Goal: Manage account settings

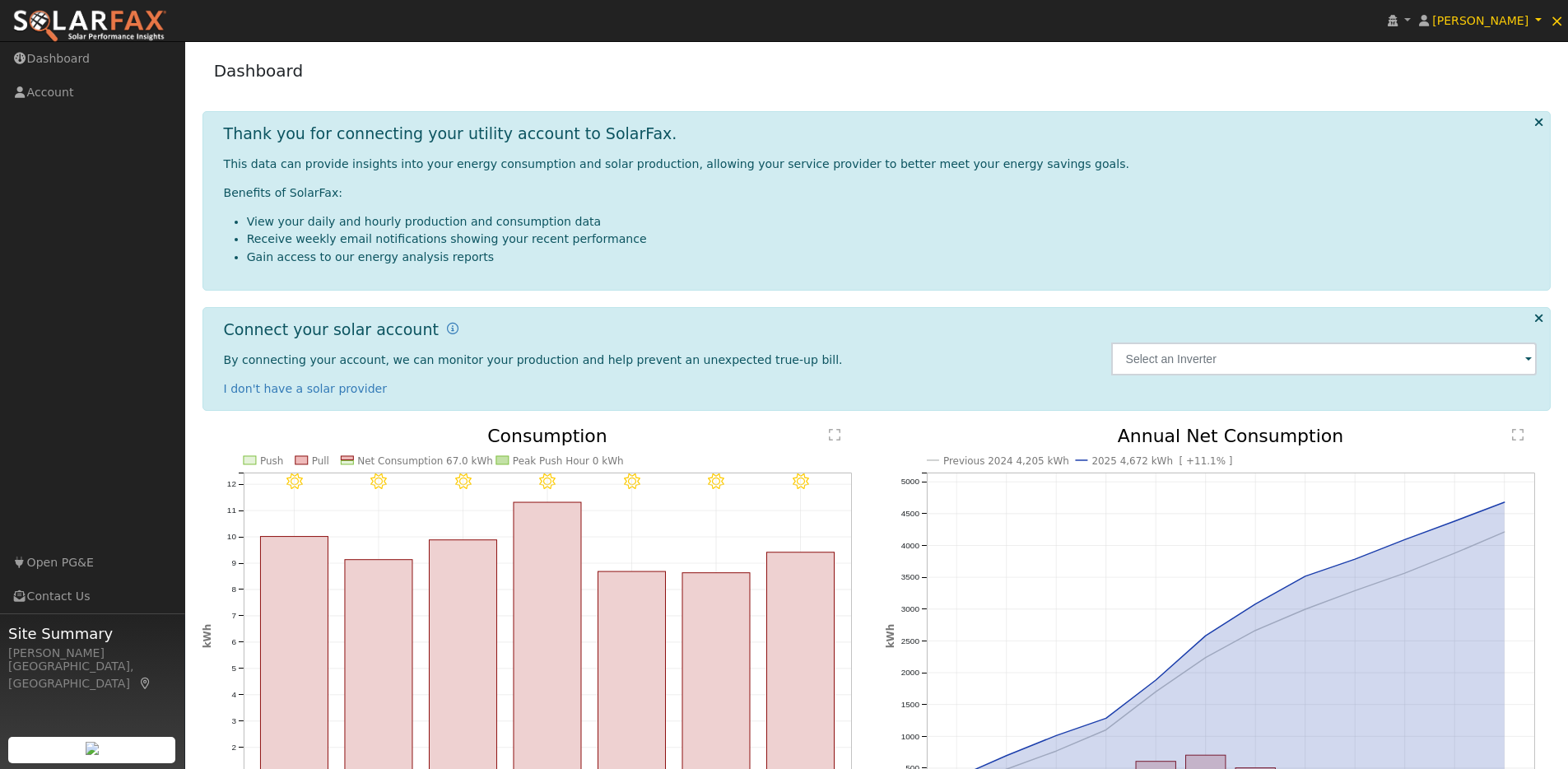
click at [1540, 118] on icon at bounding box center [1539, 121] width 9 height 12
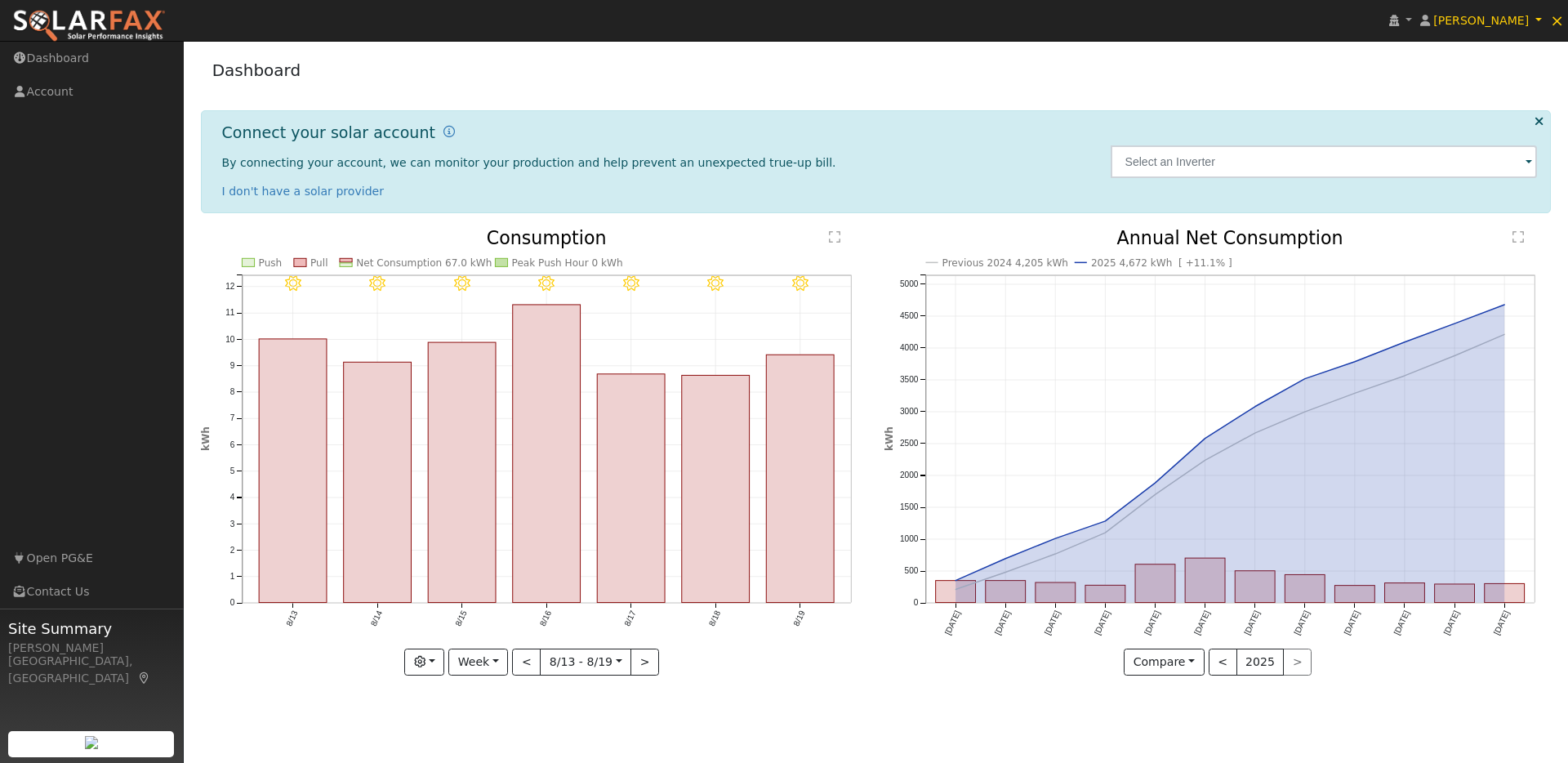
click at [1535, 114] on div "Connect your solar account By connecting your account, we can monitor your prod…" at bounding box center [876, 161] width 1351 height 103
click at [1543, 123] on div "Connect your solar account By connecting your account, we can monitor your prod…" at bounding box center [876, 161] width 1351 height 103
click at [1536, 120] on icon at bounding box center [1539, 120] width 9 height 12
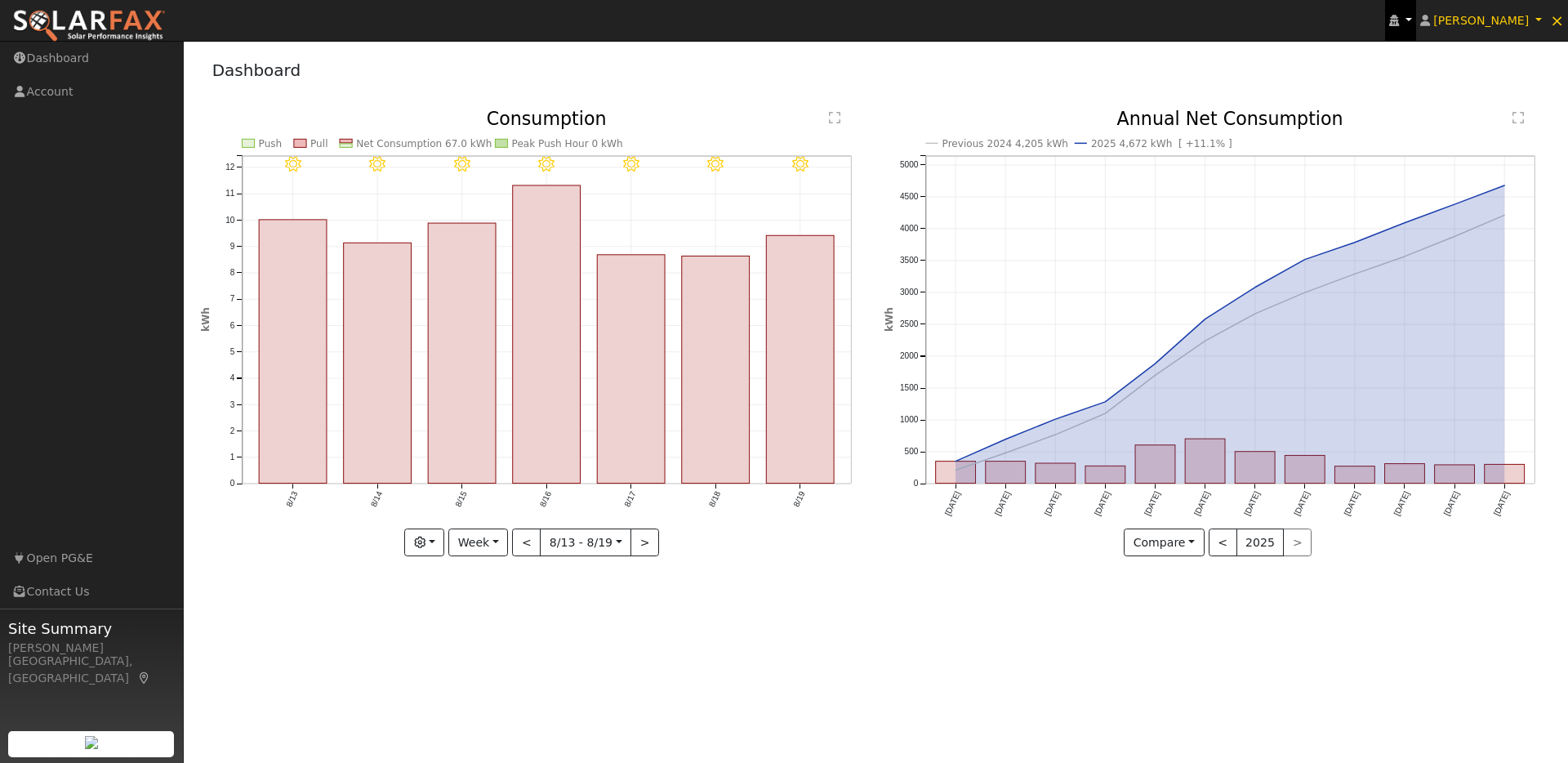
click at [1416, 18] on link at bounding box center [1401, 20] width 31 height 41
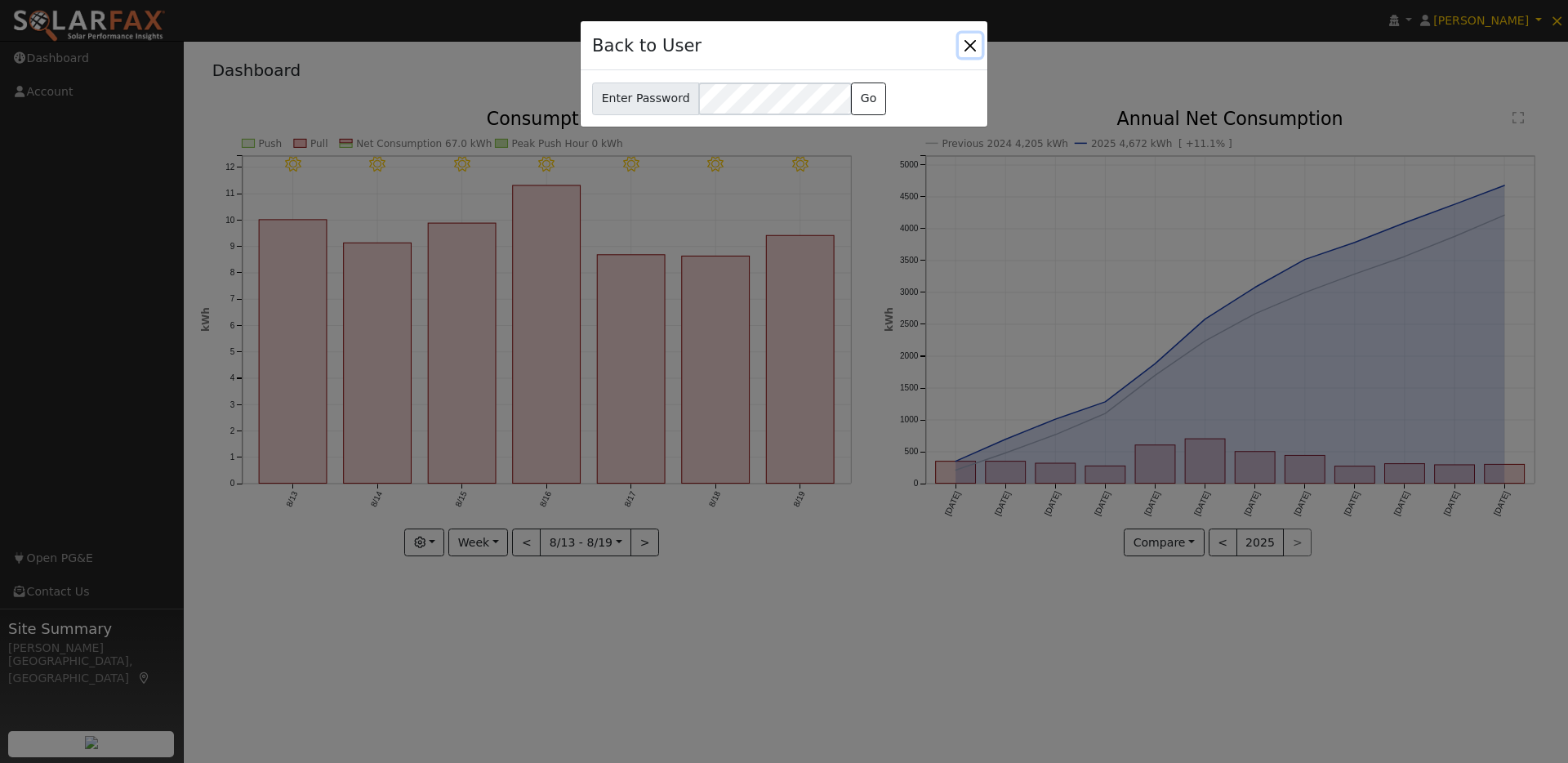
click at [966, 39] on button "Close" at bounding box center [969, 45] width 23 height 23
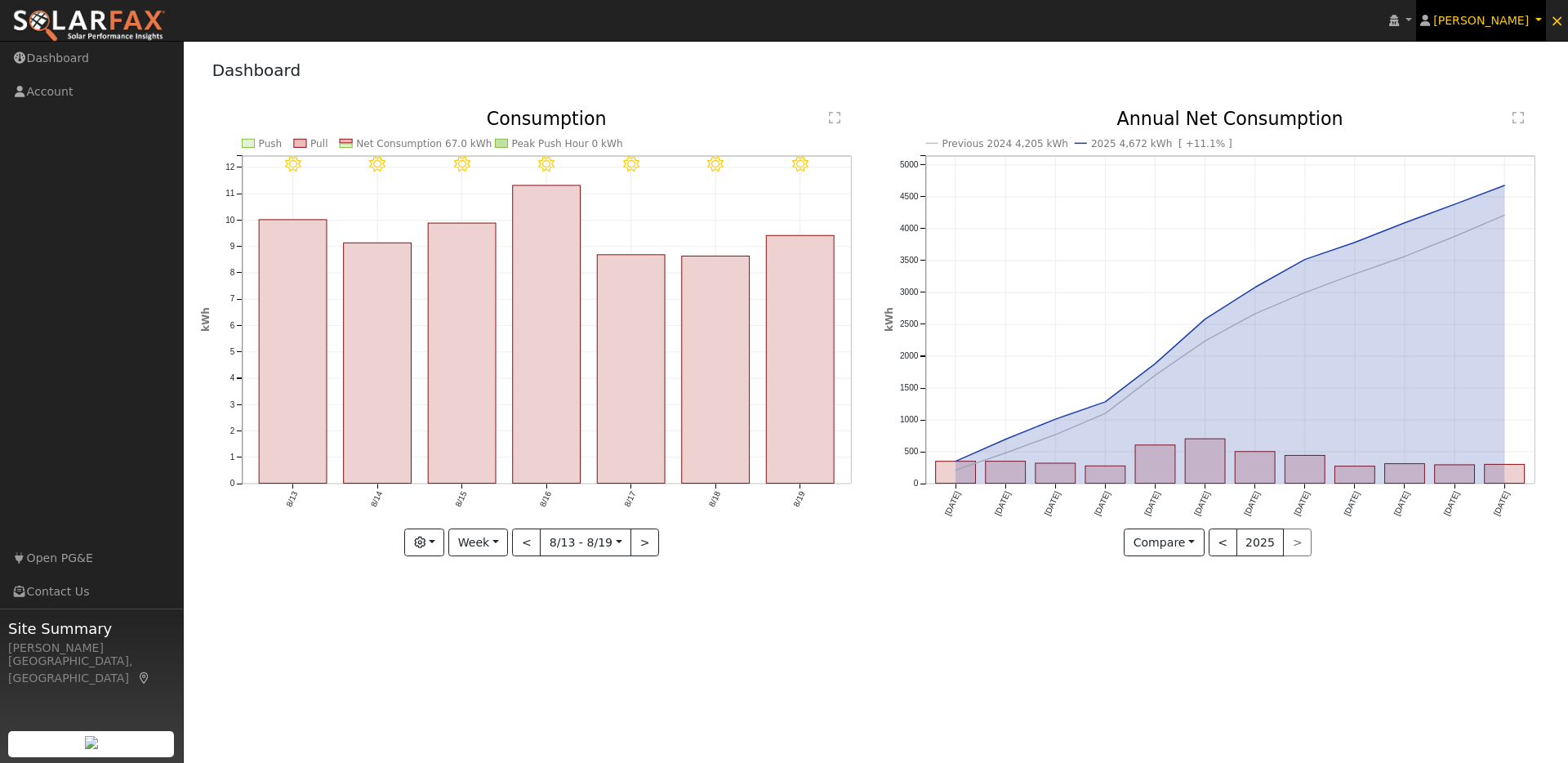
click at [1534, 20] on link "[PERSON_NAME]" at bounding box center [1482, 20] width 131 height 41
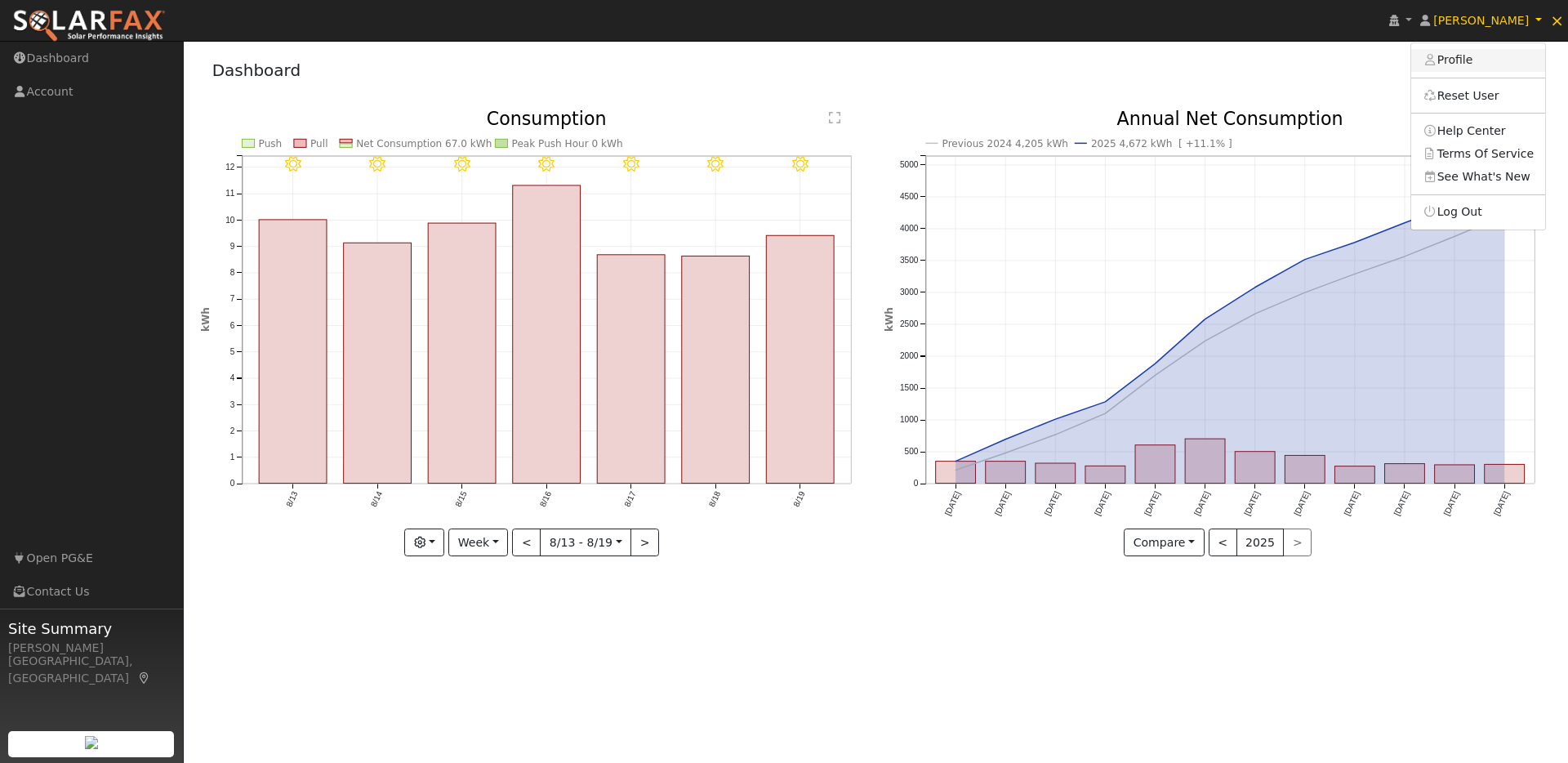
click at [1471, 66] on link "Profile" at bounding box center [1477, 60] width 134 height 23
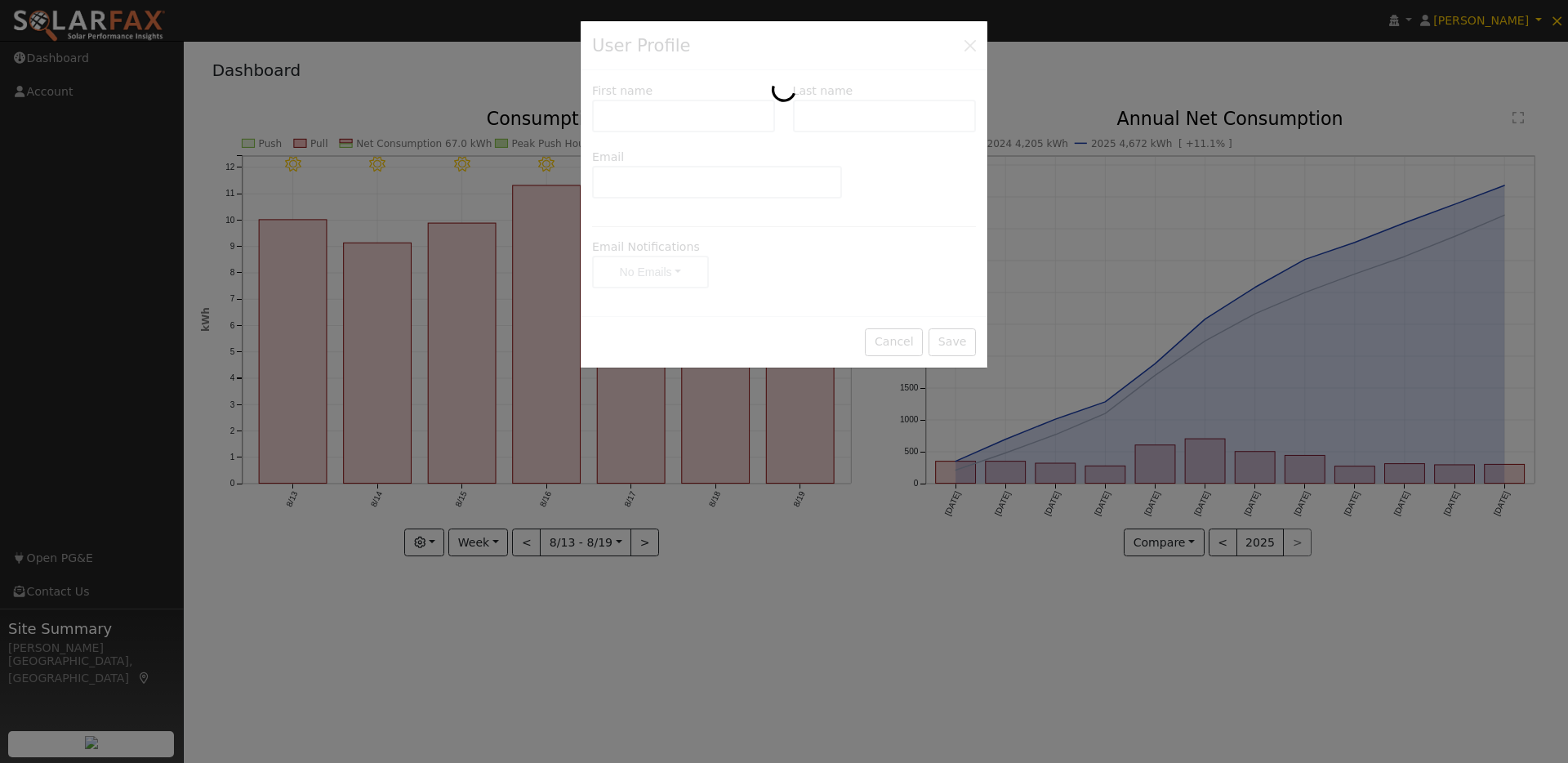
type input "Emmanuel"
type input "Aldip"
type input "jengaldip@yahoo.com"
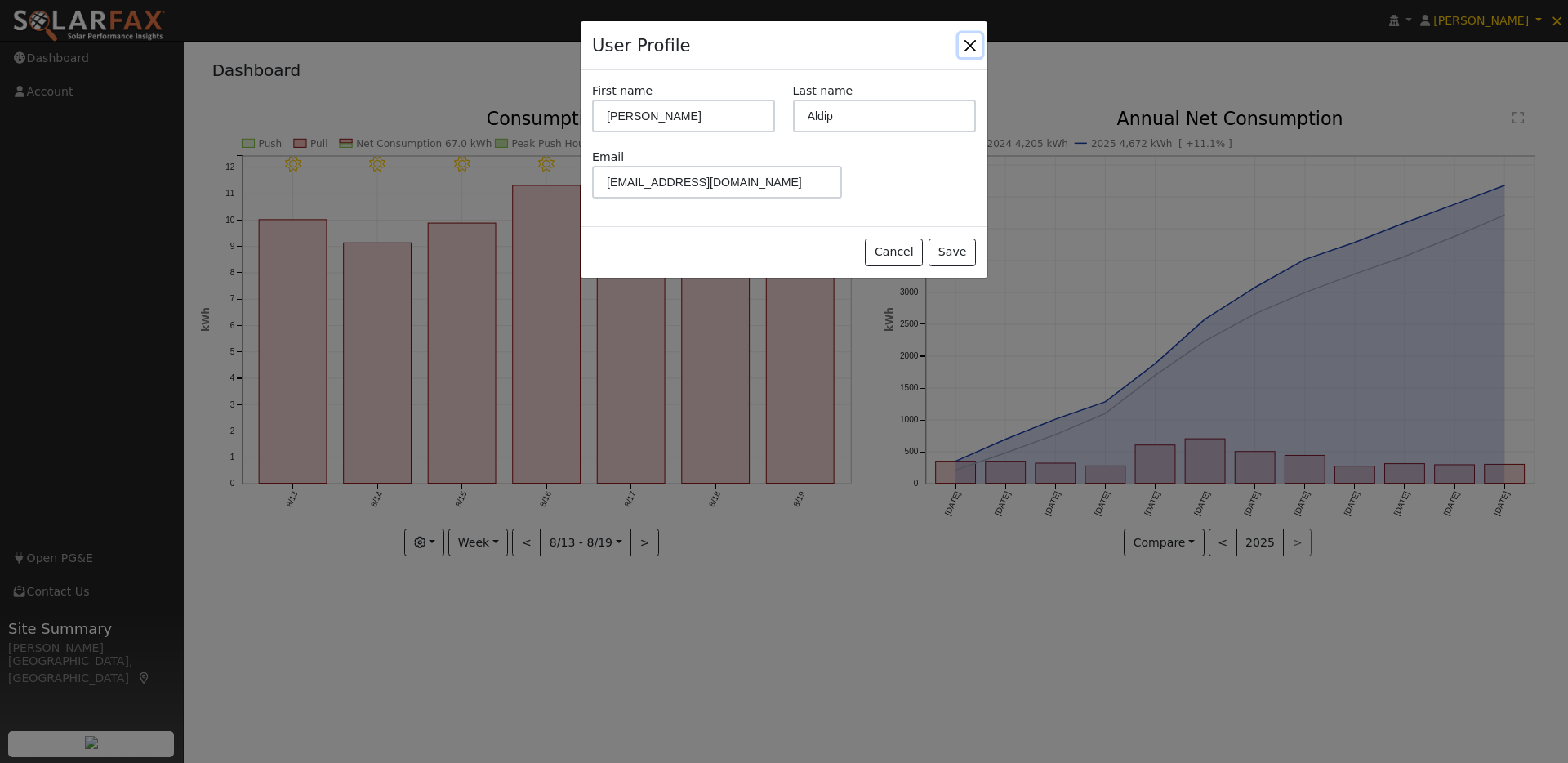
click at [967, 47] on button "Close" at bounding box center [969, 45] width 23 height 23
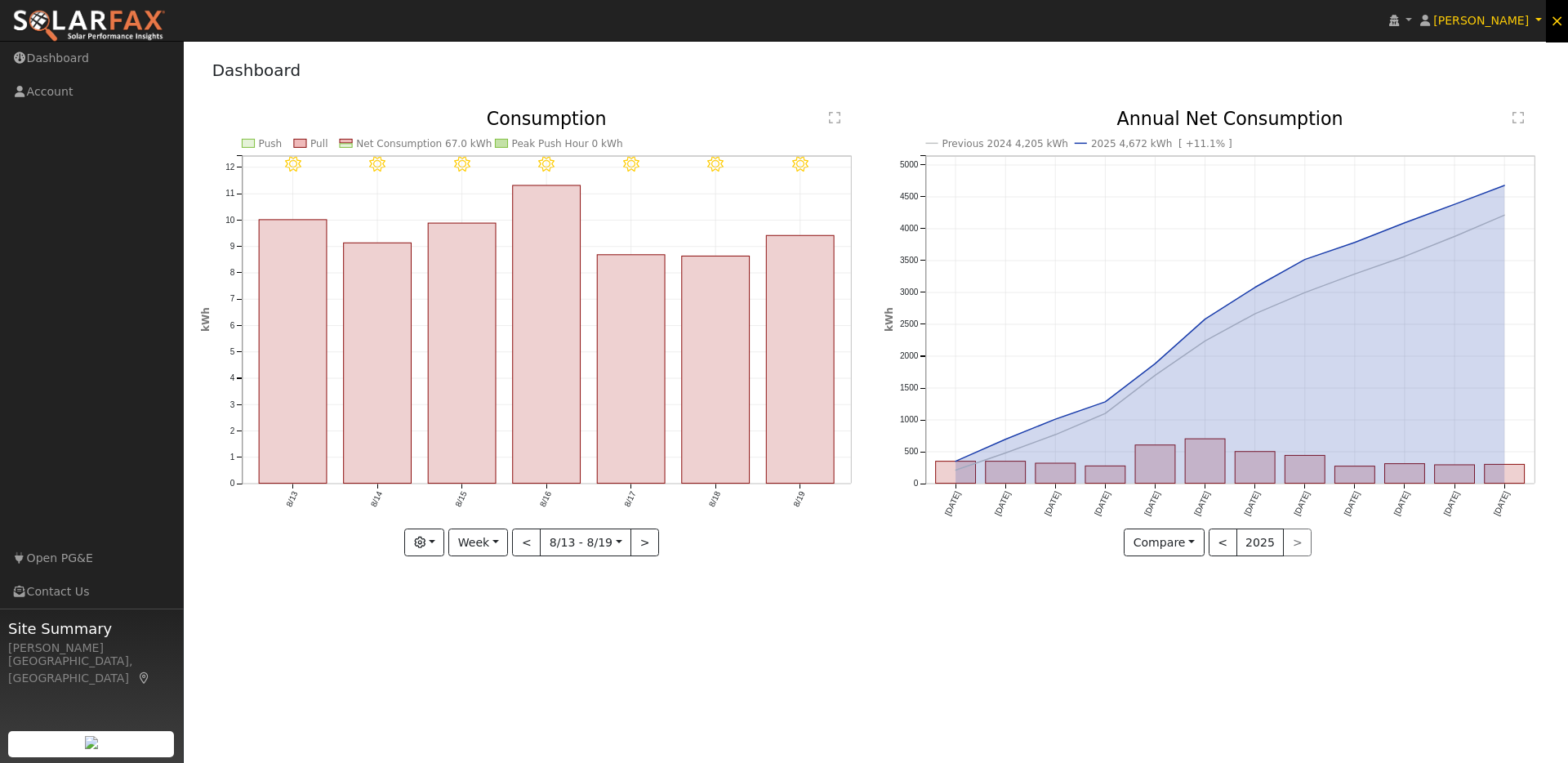
click at [1559, 18] on span "×" at bounding box center [1556, 21] width 14 height 20
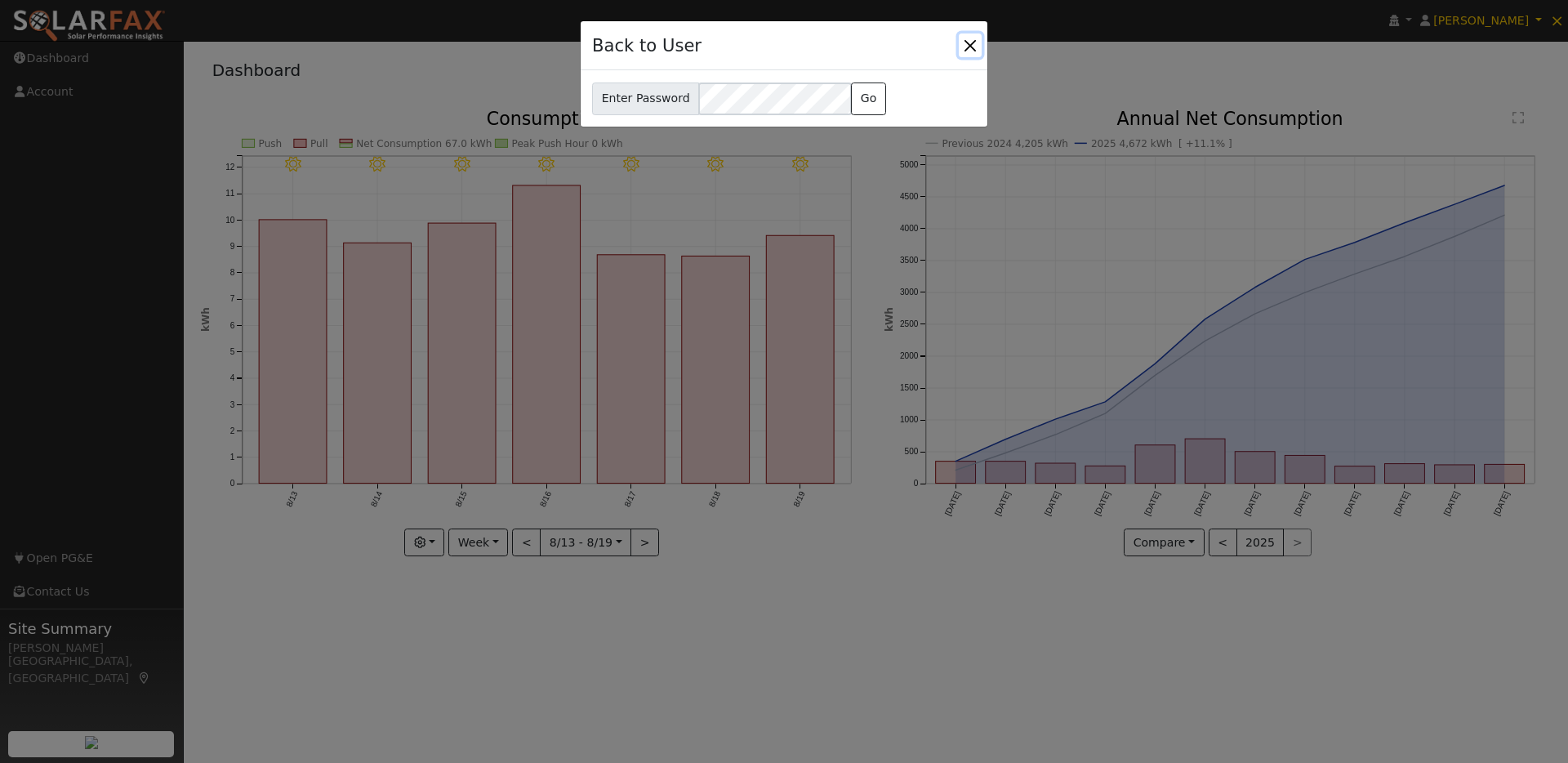
click at [974, 45] on button "Close" at bounding box center [969, 45] width 23 height 23
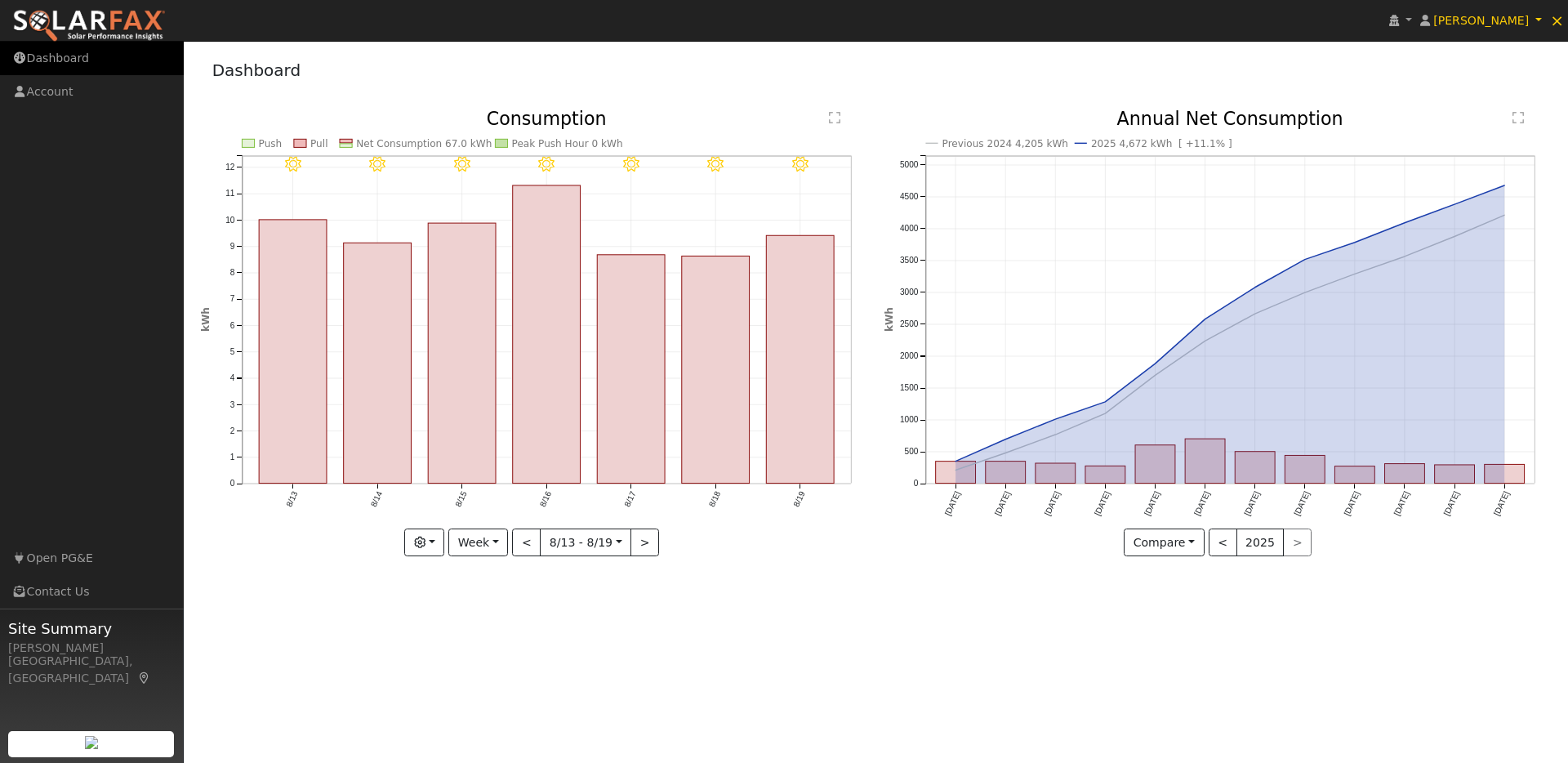
click at [79, 63] on link "Dashboard" at bounding box center [92, 58] width 184 height 34
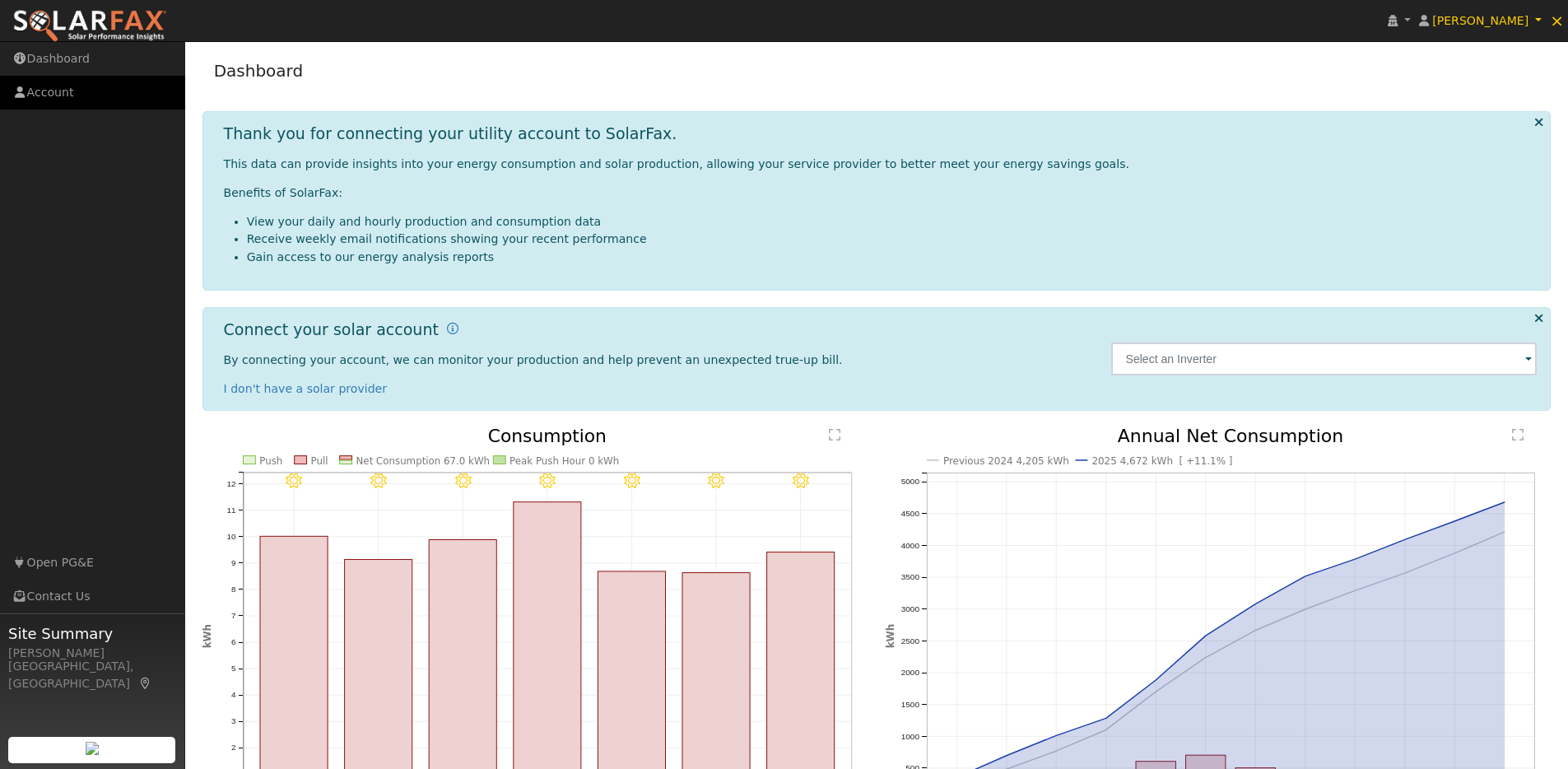
click at [50, 87] on link "Account" at bounding box center [93, 93] width 185 height 34
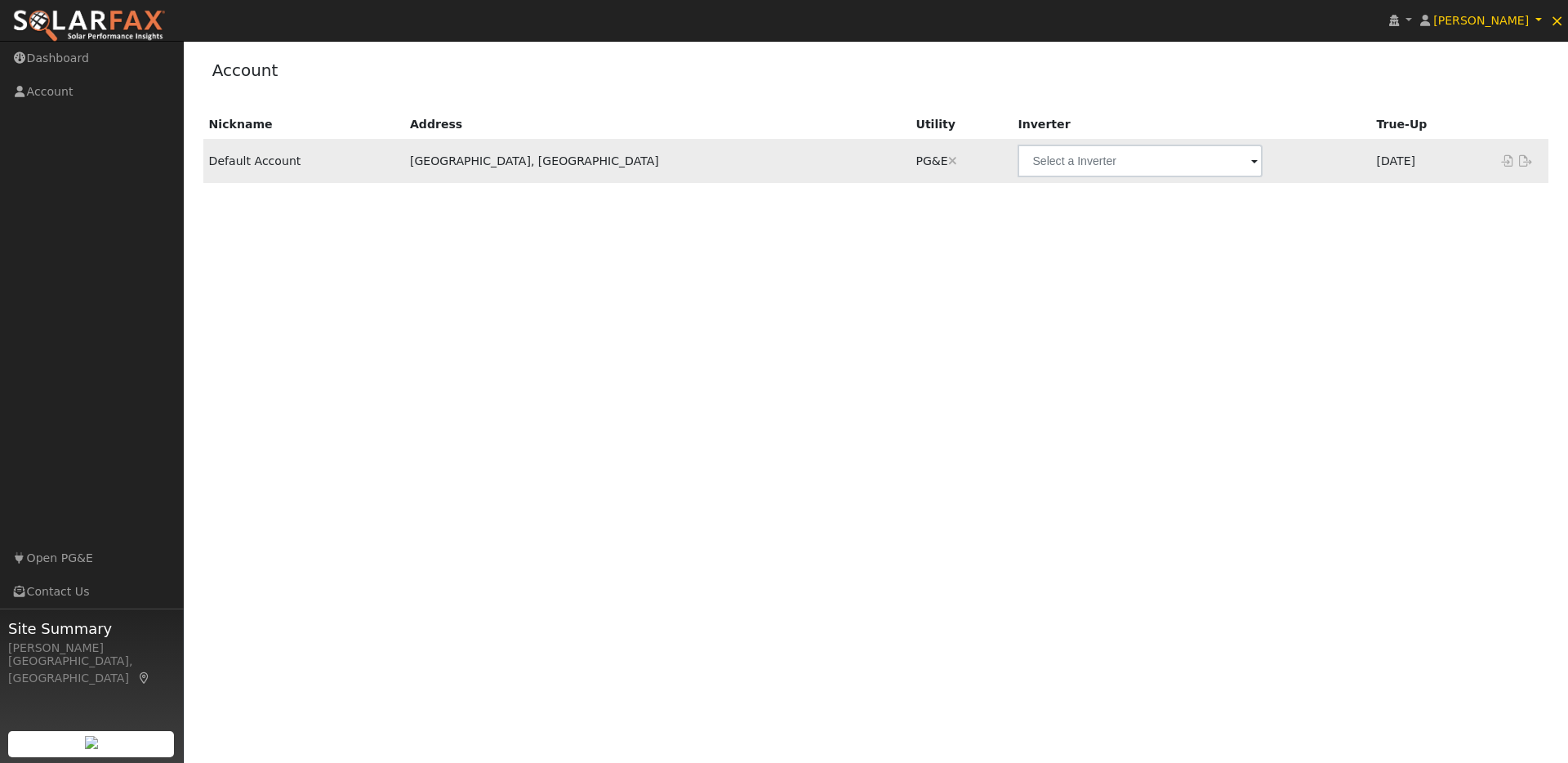
click at [1510, 166] on icon at bounding box center [1506, 160] width 15 height 12
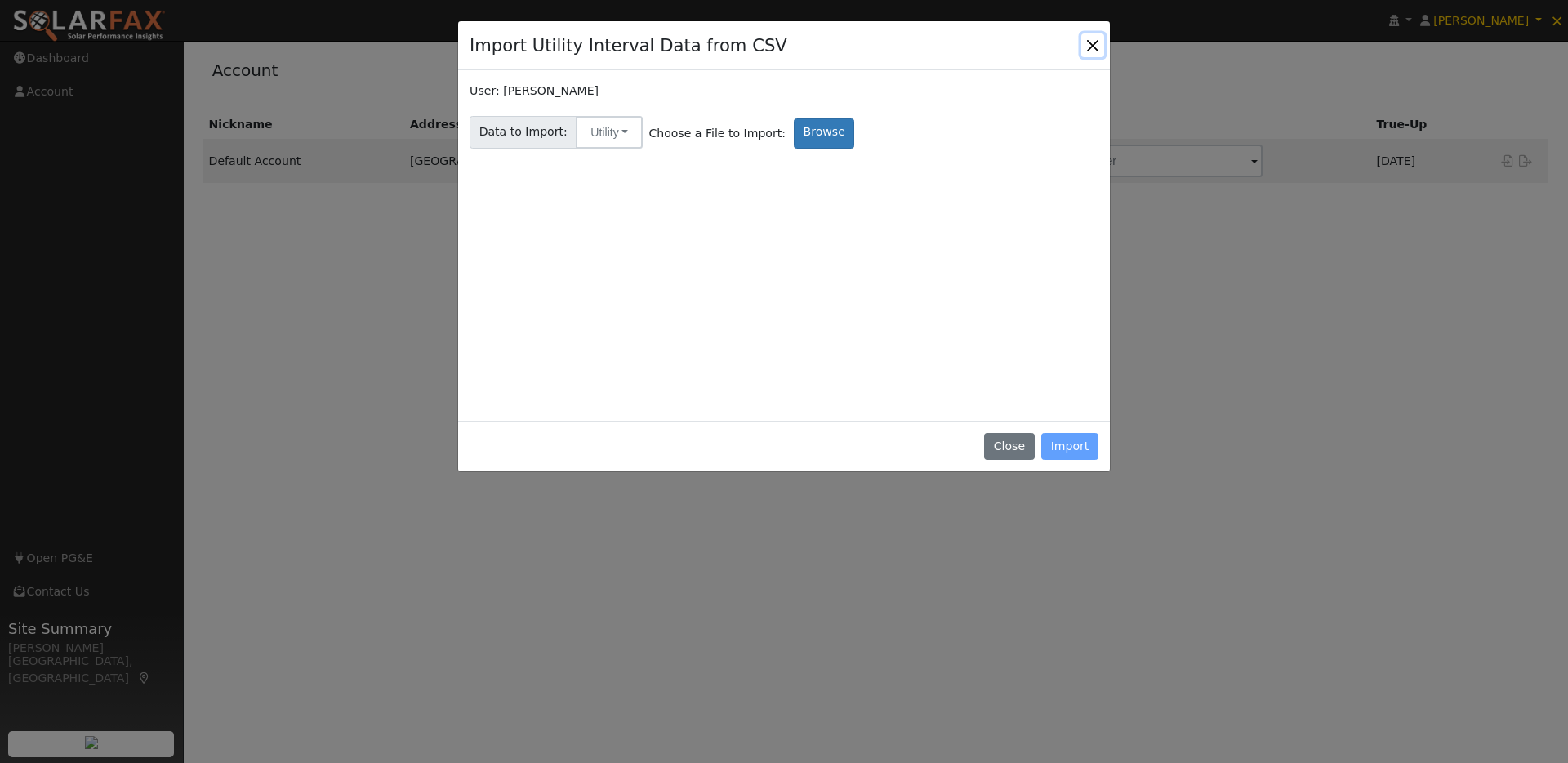
click at [1099, 45] on button "Close" at bounding box center [1092, 45] width 23 height 23
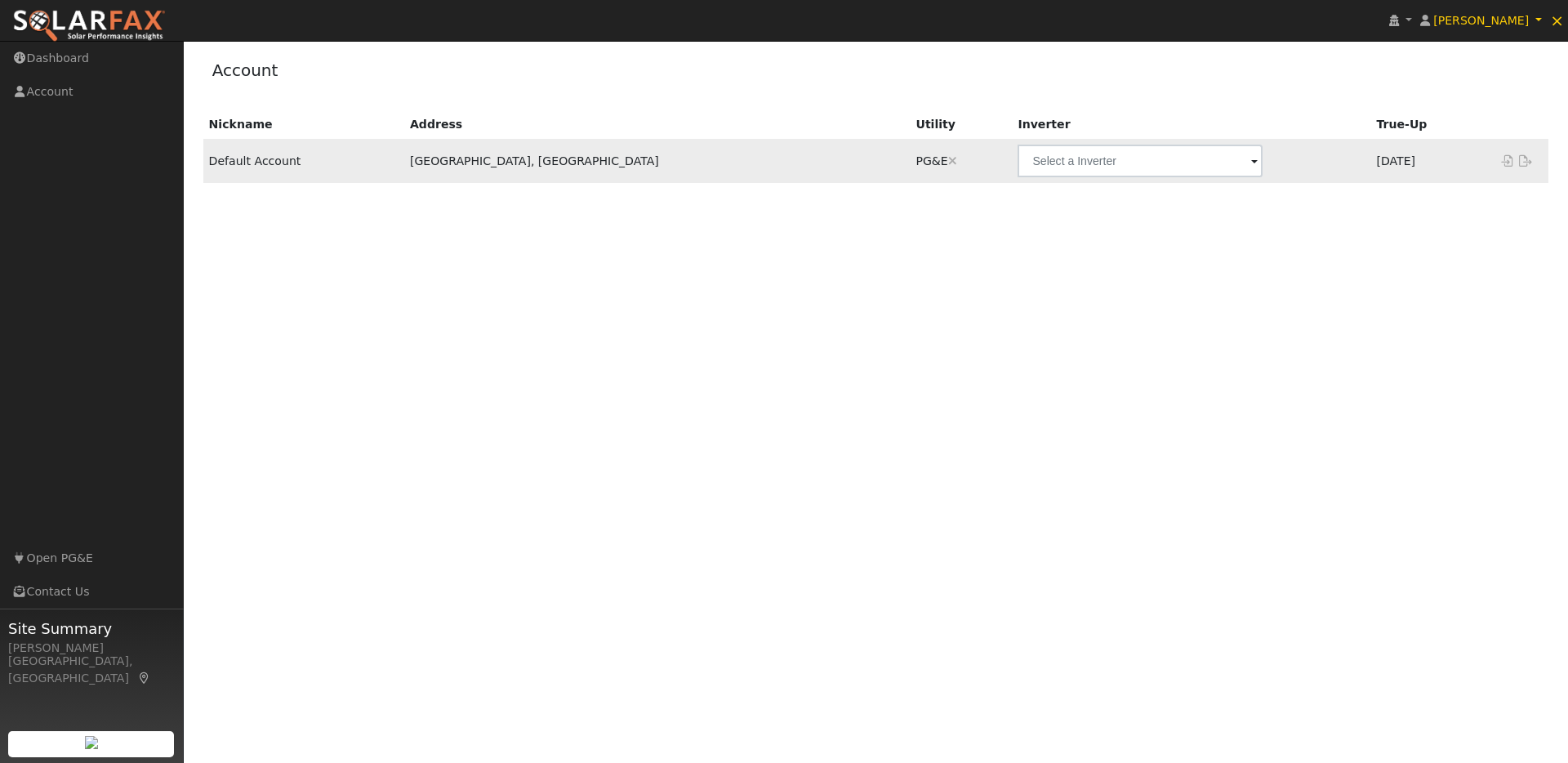
click at [1524, 165] on icon at bounding box center [1526, 160] width 15 height 12
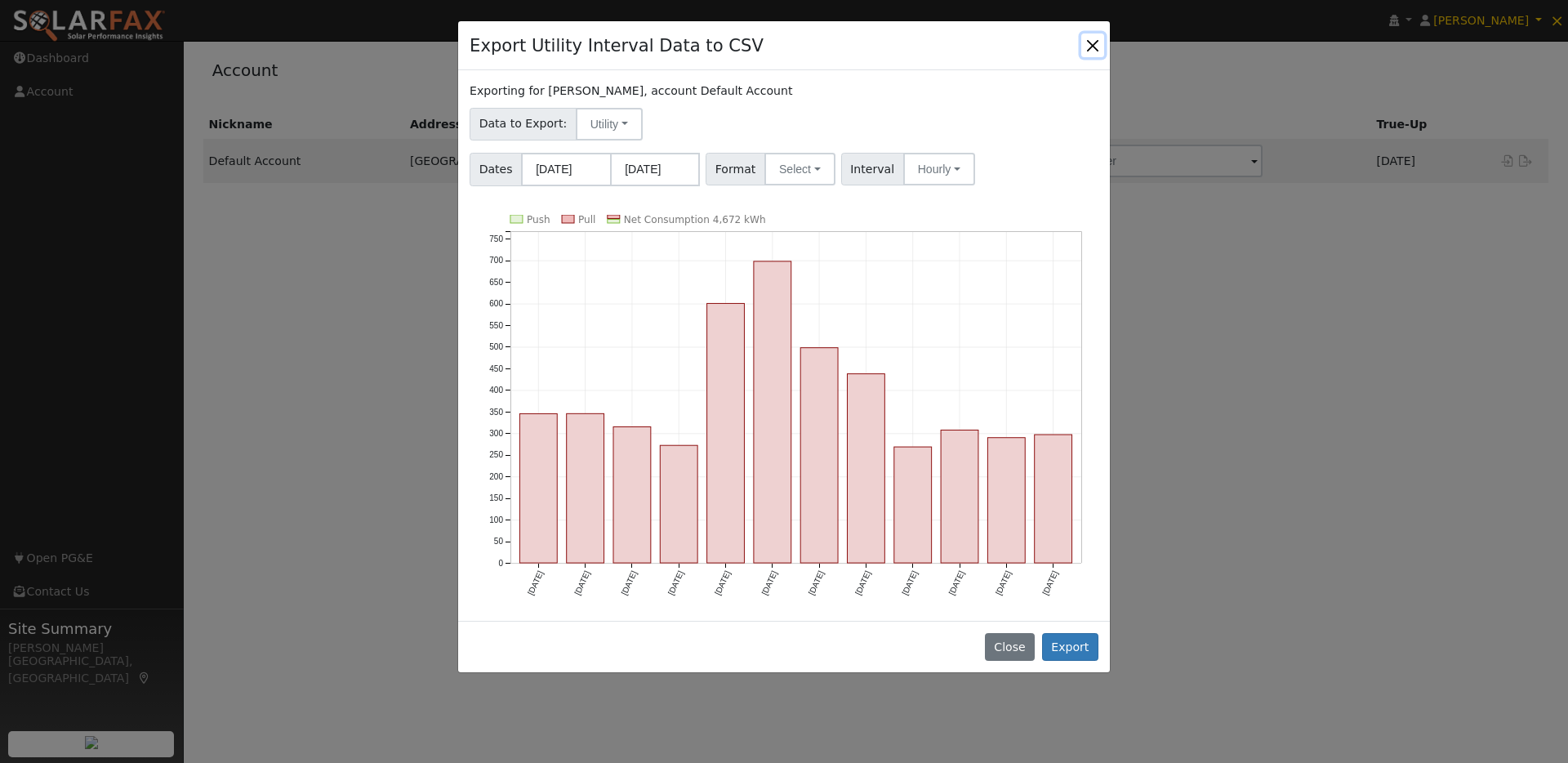
click at [1082, 47] on button "Close" at bounding box center [1092, 45] width 23 height 23
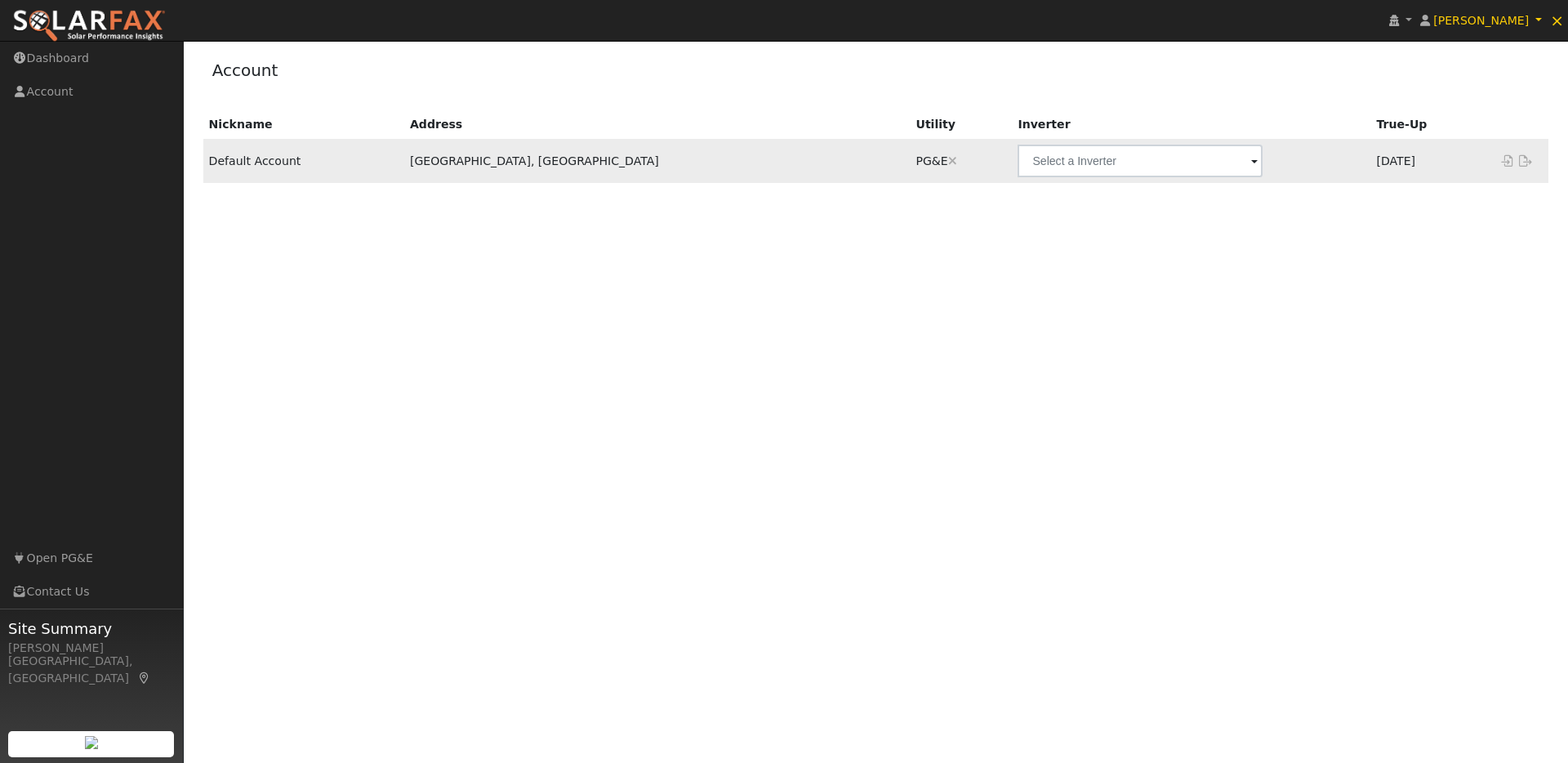
click at [272, 164] on td "Default Account" at bounding box center [303, 161] width 201 height 44
click at [56, 86] on link "Account" at bounding box center [92, 92] width 184 height 34
click at [79, 13] on img at bounding box center [88, 26] width 154 height 35
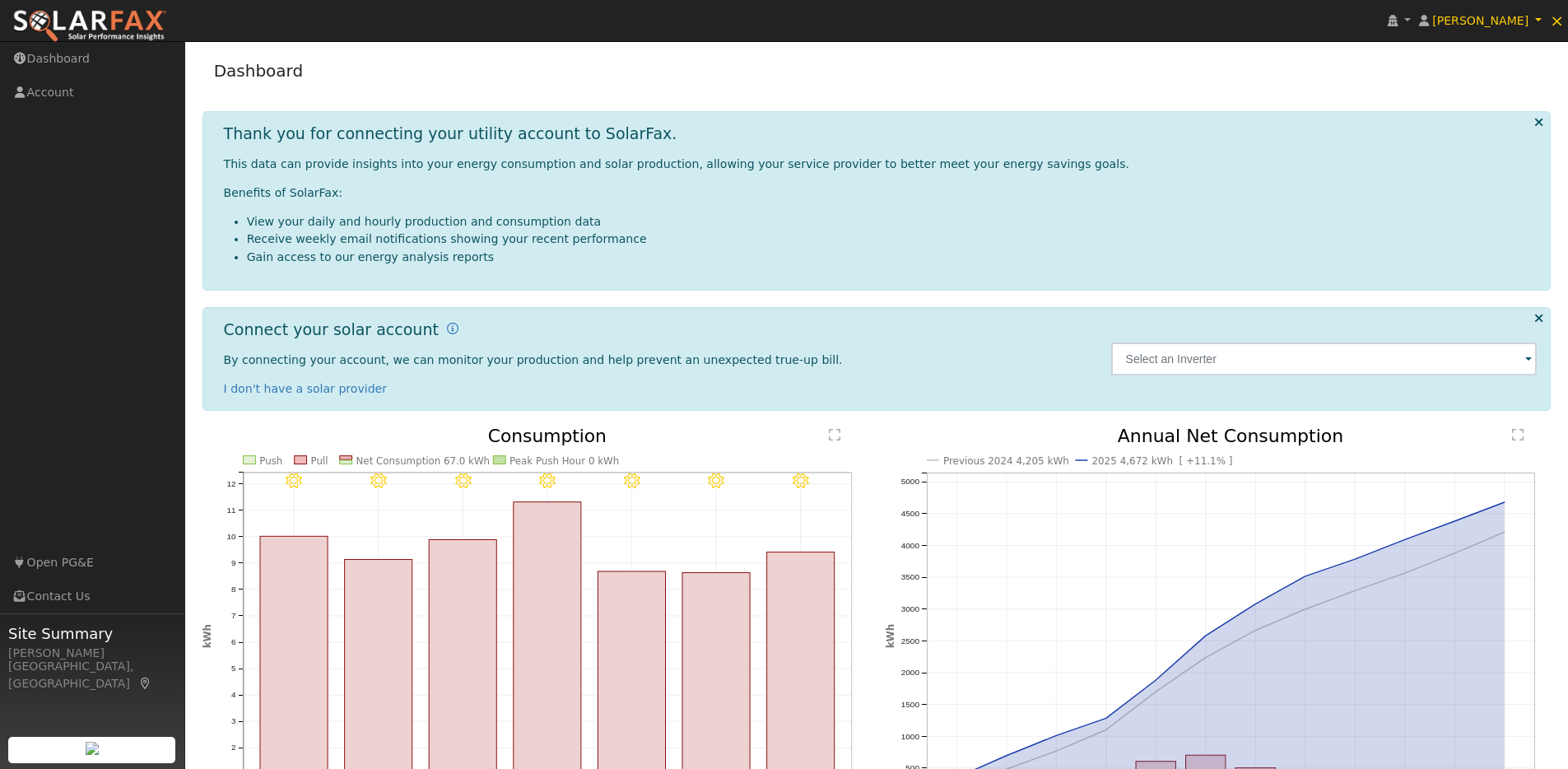
click at [94, 21] on img at bounding box center [89, 27] width 155 height 35
click at [1564, 21] on link "×" at bounding box center [1557, 20] width 22 height 44
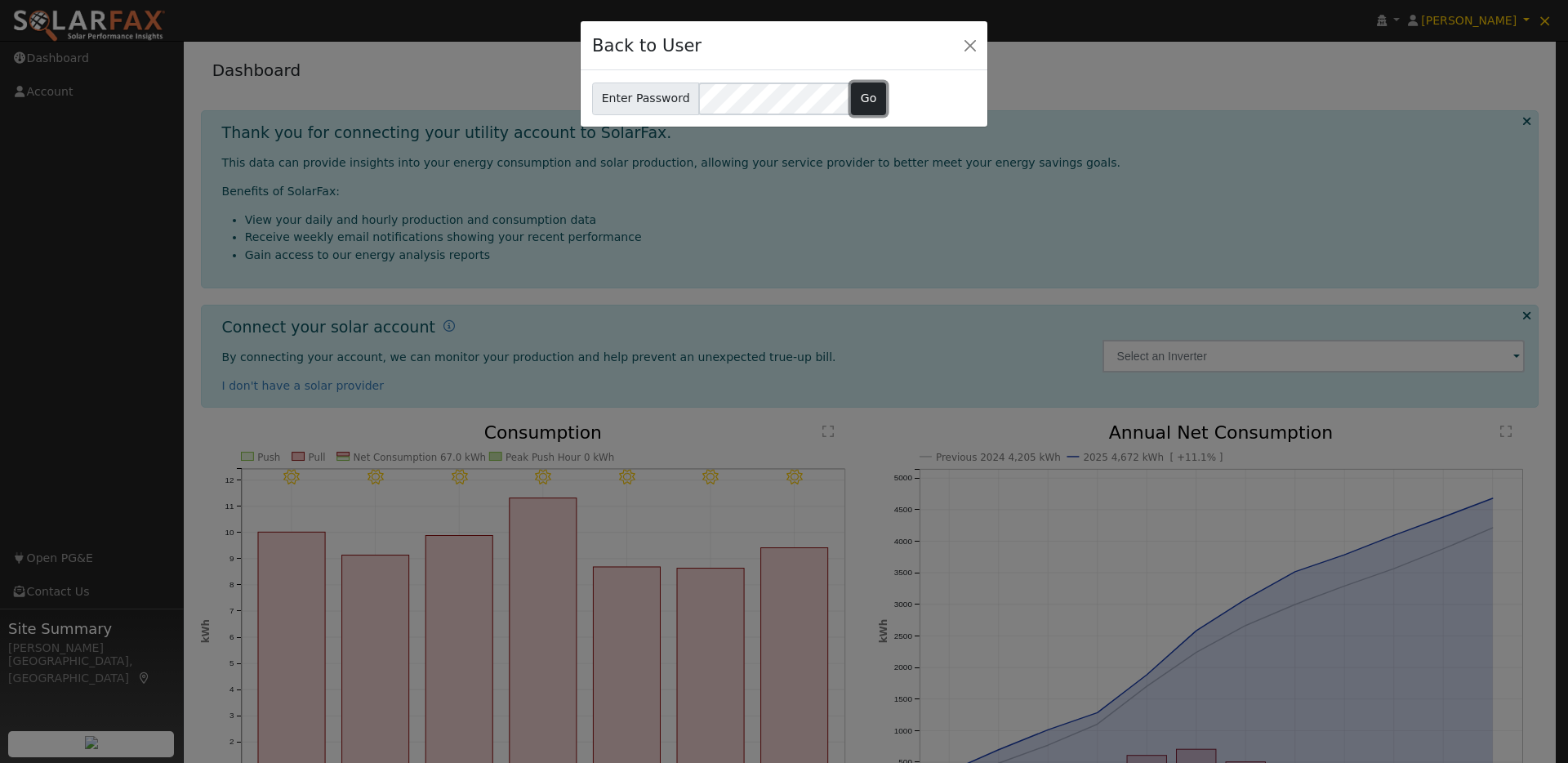
click at [858, 88] on button "Go" at bounding box center [868, 99] width 35 height 33
